Goal: Information Seeking & Learning: Learn about a topic

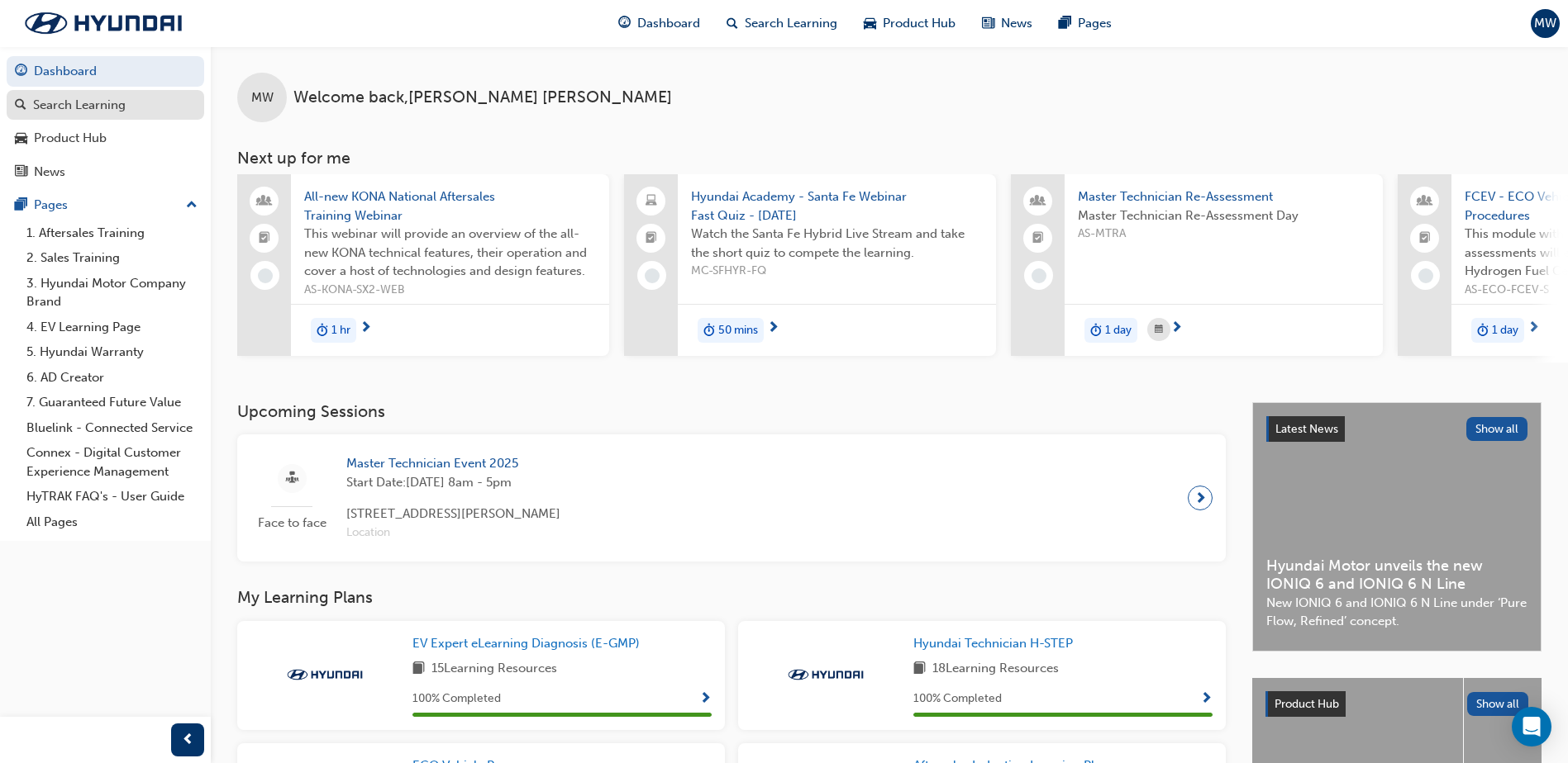
click at [85, 109] on div "Search Learning" at bounding box center [79, 106] width 92 height 19
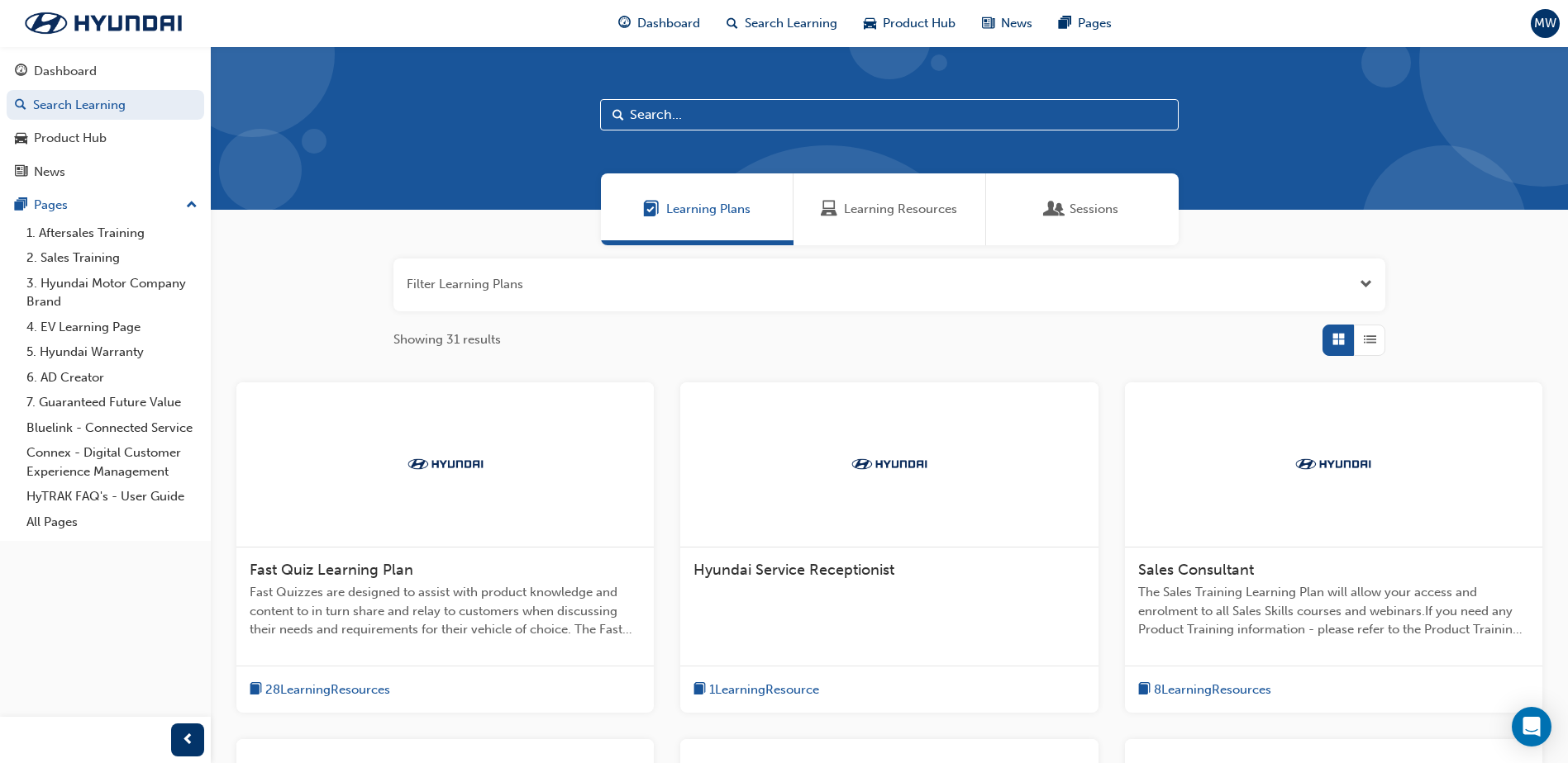
click at [888, 217] on span "Learning Resources" at bounding box center [901, 209] width 113 height 19
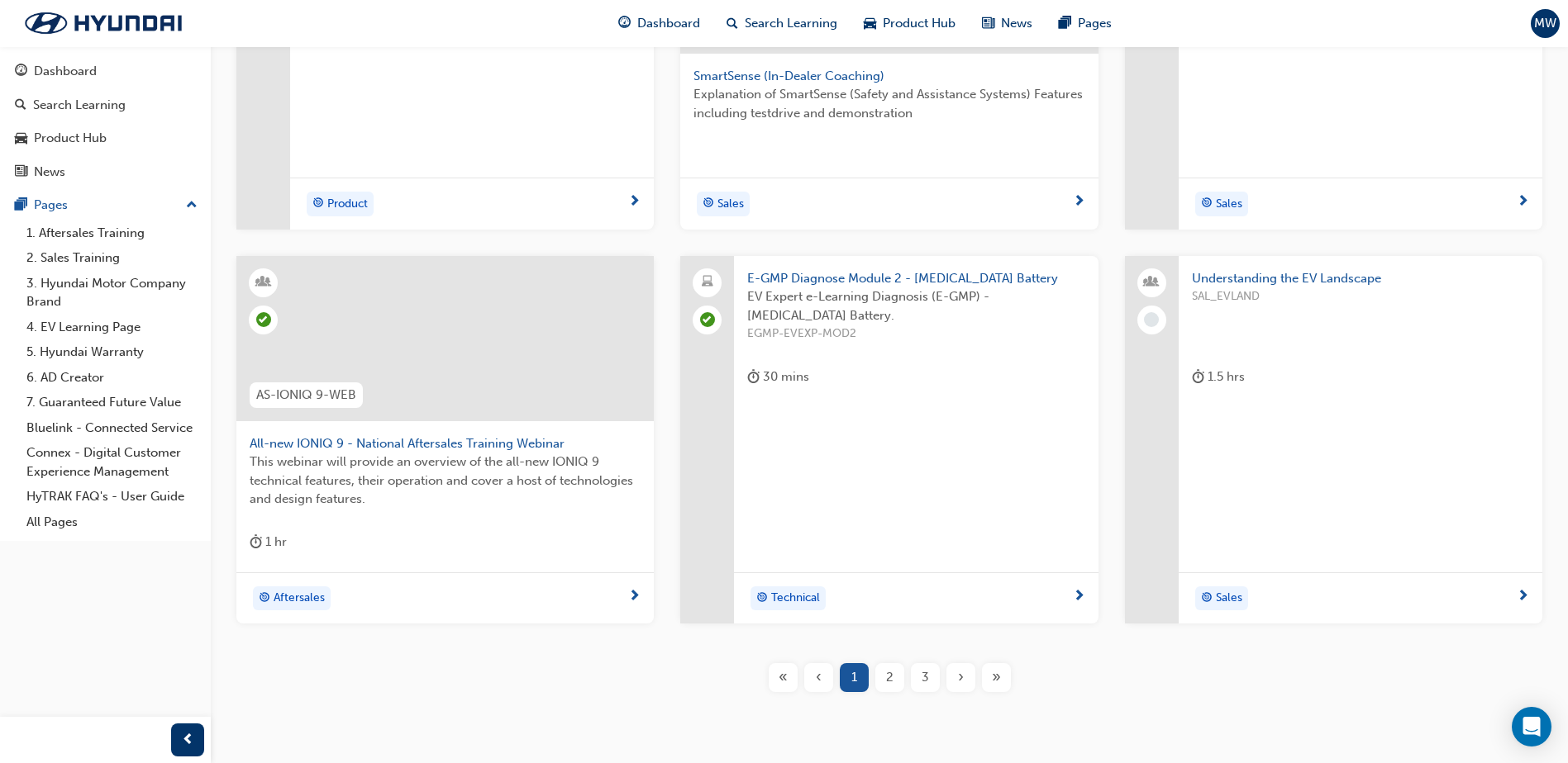
scroll to position [496, 0]
click at [408, 437] on span "All-new IONIQ 9 - National Aftersales Training Webinar" at bounding box center [445, 442] width 391 height 19
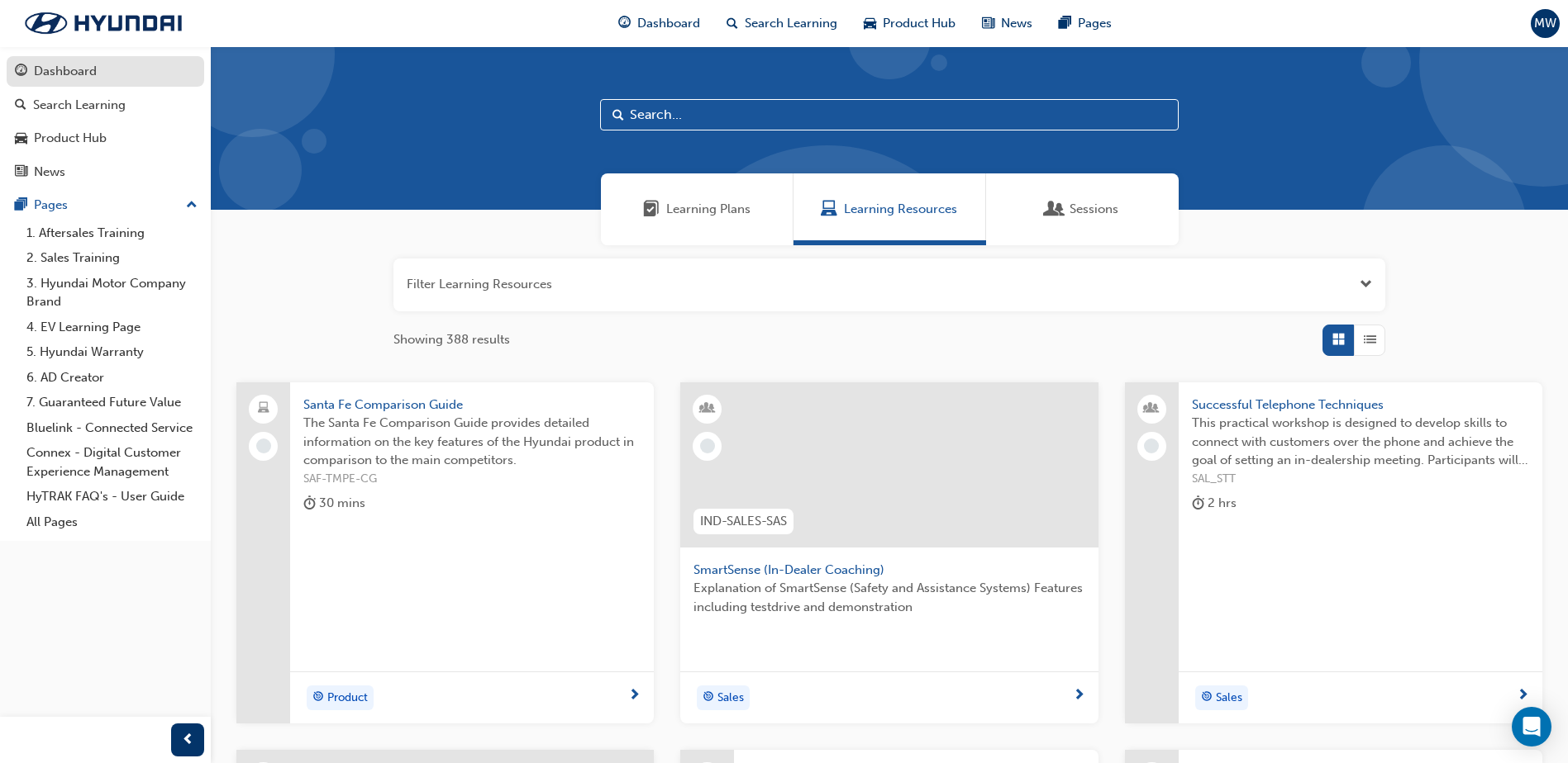
click at [75, 71] on div "Dashboard" at bounding box center [64, 72] width 62 height 19
